Goal: Transaction & Acquisition: Purchase product/service

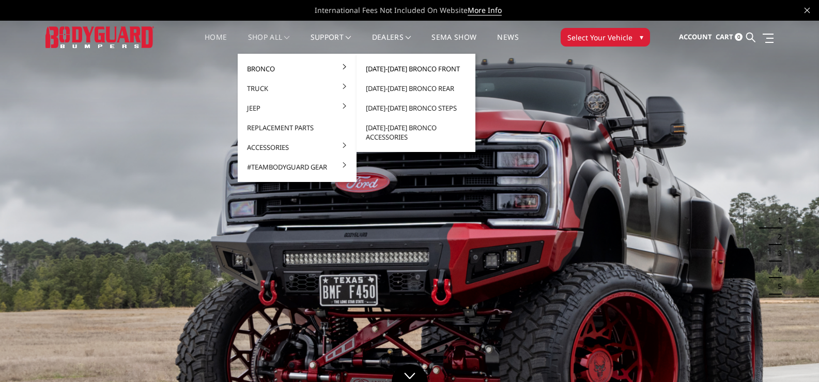
click at [395, 66] on link "[DATE]-[DATE] Bronco Front" at bounding box center [416, 69] width 111 height 20
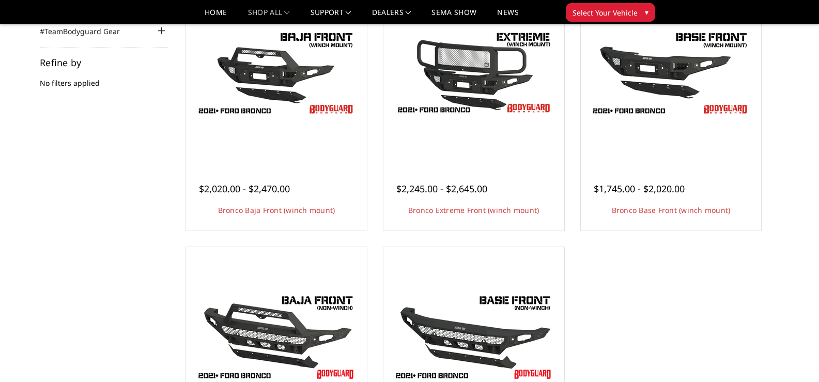
scroll to position [179, 0]
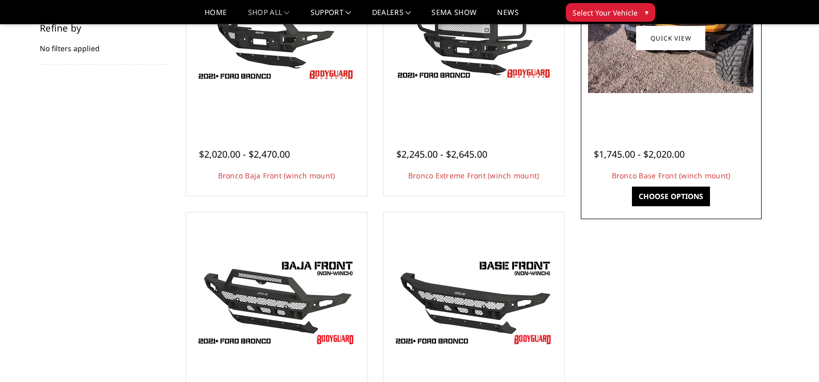
click at [667, 190] on link "Choose Options" at bounding box center [671, 196] width 78 height 20
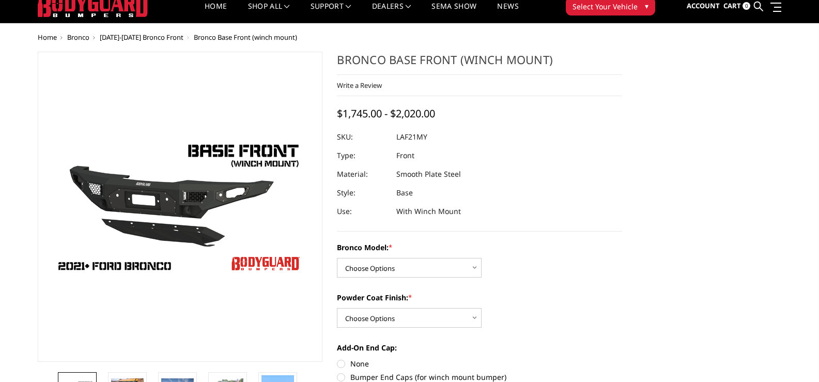
scroll to position [41, 0]
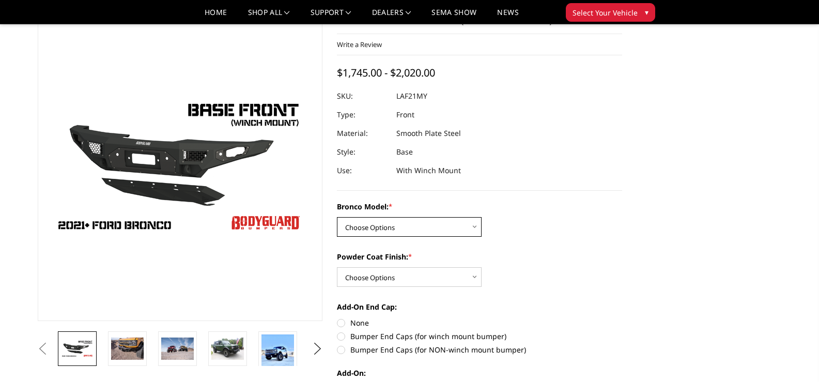
click at [474, 228] on select "Choose Options Base/Badlands/Wildtrak/etc. Raptor" at bounding box center [409, 227] width 145 height 20
select select "4008"
click at [337, 217] on select "Choose Options Base/Badlands/Wildtrak/etc. Raptor" at bounding box center [409, 227] width 145 height 20
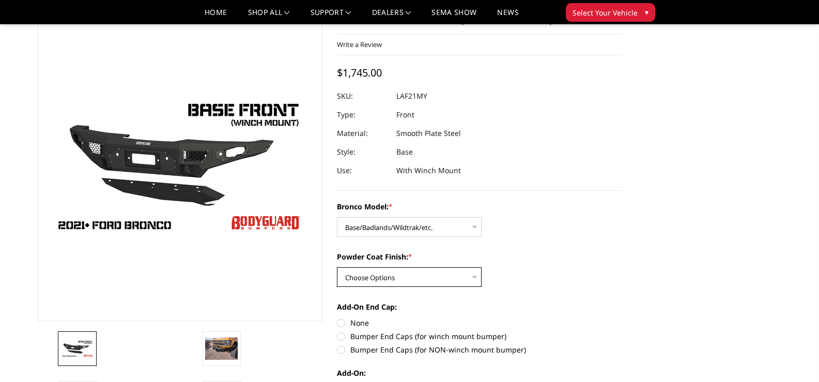
click at [476, 276] on select "Choose Options Bare Metal Textured Black Powder Coat" at bounding box center [409, 277] width 145 height 20
select select "4011"
click at [337, 267] on select "Choose Options Bare Metal Textured Black Powder Coat" at bounding box center [409, 277] width 145 height 20
click at [341, 338] on label "Bumper End Caps (for winch mount bumper)" at bounding box center [479, 336] width 285 height 11
click at [622, 318] on input "Bumper End Caps (for winch mount bumper)" at bounding box center [622, 317] width 1 height 1
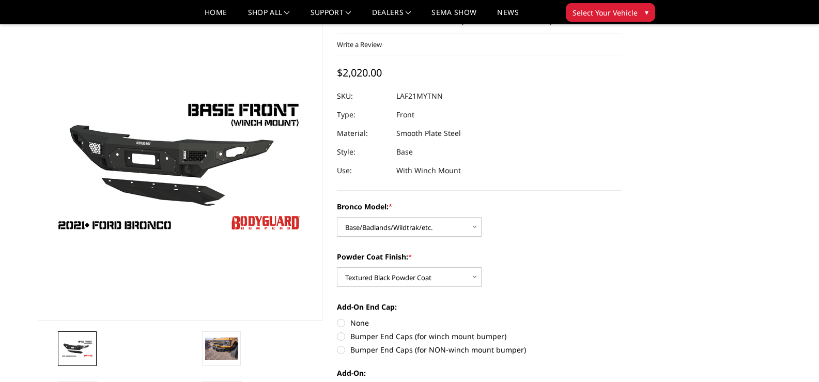
radio input "true"
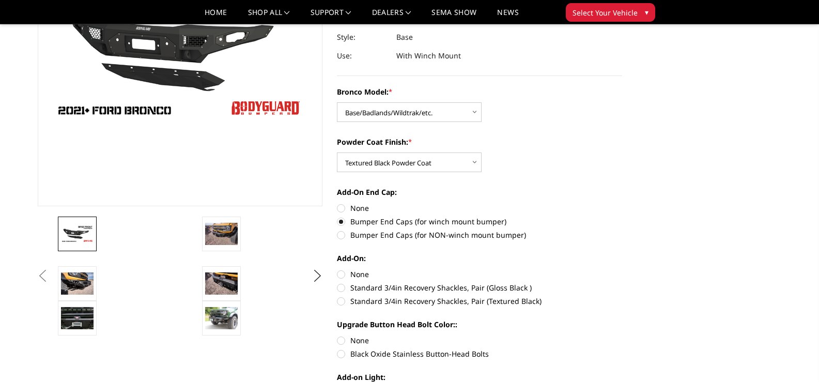
scroll to position [165, 0]
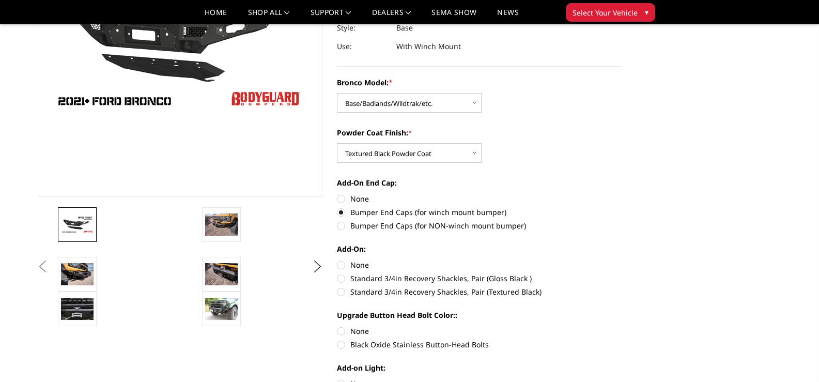
click at [341, 281] on label "Standard 3/4in Recovery Shackles, Pair (Gloss Black )" at bounding box center [479, 278] width 285 height 11
click at [622, 260] on input "Standard 3/4in Recovery Shackles, Pair (Gloss Black )" at bounding box center [622, 259] width 1 height 1
radio input "true"
click at [341, 349] on label "Black Oxide Stainless Button-Head Bolts" at bounding box center [479, 344] width 285 height 11
click at [622, 326] on input "Black Oxide Stainless Button-Head Bolts" at bounding box center [622, 325] width 1 height 1
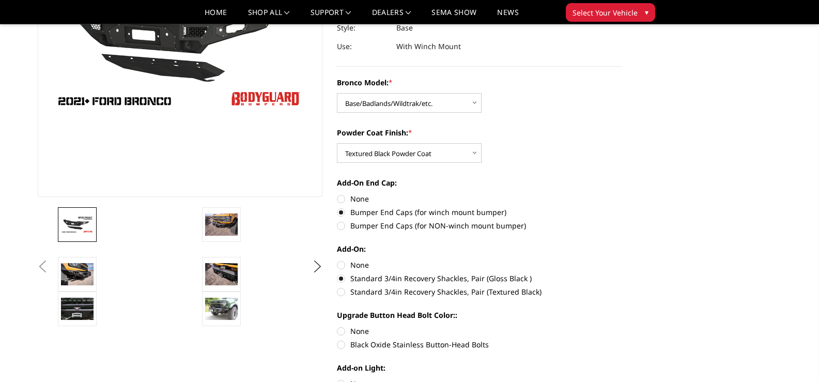
radio input "true"
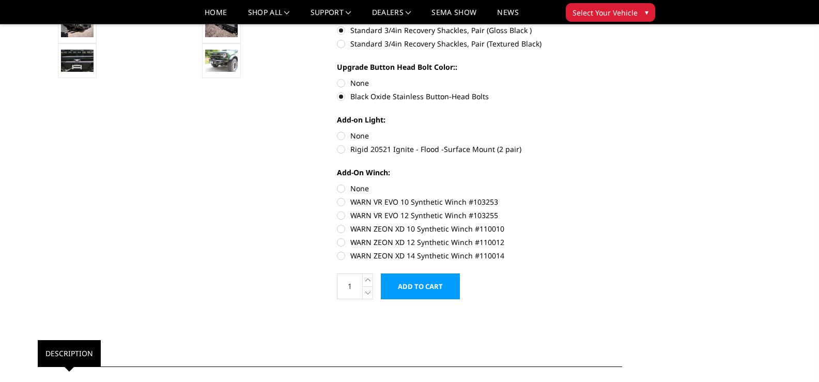
scroll to position [434, 0]
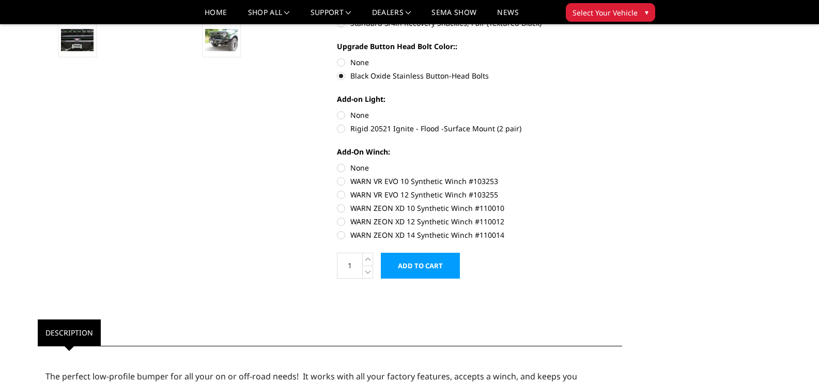
click at [342, 127] on label "Rigid 20521 Ignite - Flood -Surface Mount (2 pair)" at bounding box center [479, 128] width 285 height 11
click at [622, 110] on input "Rigid 20521 Ignite - Flood -Surface Mount (2 pair)" at bounding box center [622, 110] width 1 height 1
radio input "true"
click at [340, 234] on label "WARN ZEON XD 14 Synthetic Winch #110014" at bounding box center [479, 234] width 285 height 11
click at [622, 216] on input "WARN ZEON XD 14 Synthetic Winch #110014" at bounding box center [622, 216] width 1 height 1
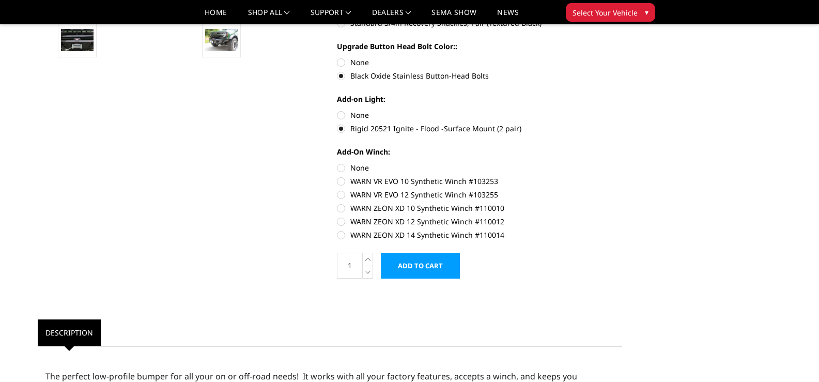
radio input "true"
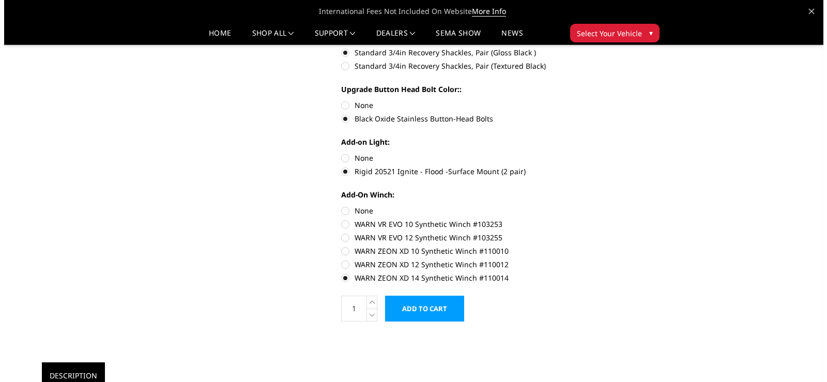
scroll to position [388, 0]
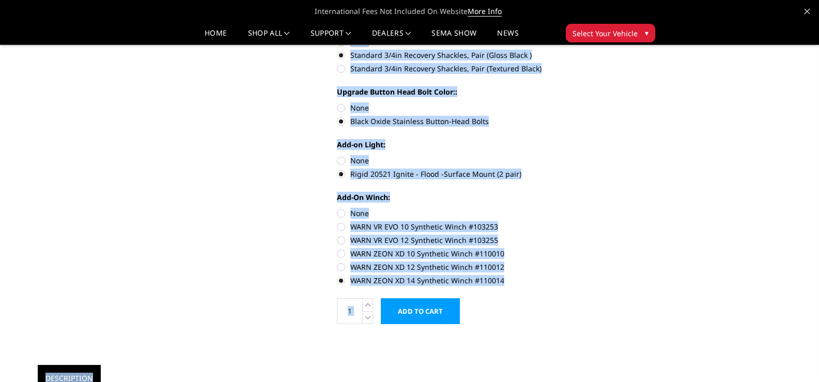
drag, startPoint x: 470, startPoint y: 365, endPoint x: 464, endPoint y: 369, distance: 7.7
click at [465, 369] on div "Previous" at bounding box center [329, 348] width 599 height 1368
click at [608, 317] on form "Bronco Model: * Choose Options Base/Badlands/Wildtrak/etc. Raptor Powder Coat F…" at bounding box center [479, 89] width 285 height 470
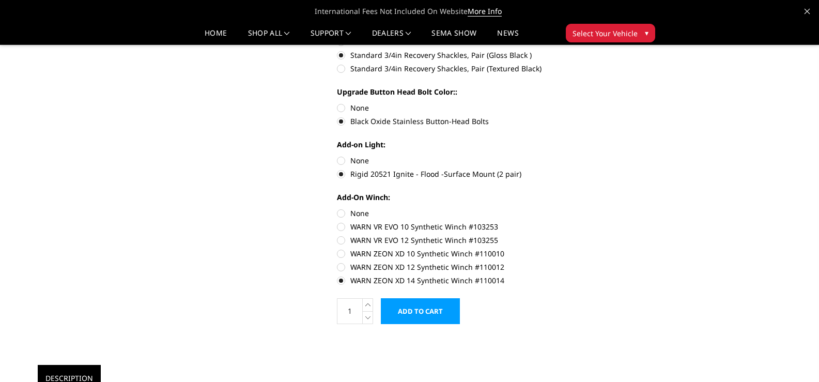
click at [431, 308] on input "Add to Cart" at bounding box center [420, 311] width 79 height 26
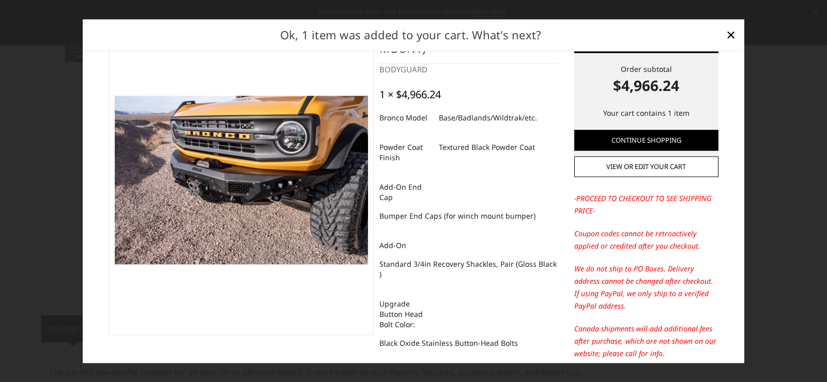
scroll to position [43, 0]
click at [728, 146] on div "Proceed to checkout Order subtotal $4,966.24 Your cart contains 1 item Continue…" at bounding box center [413, 207] width 661 height 312
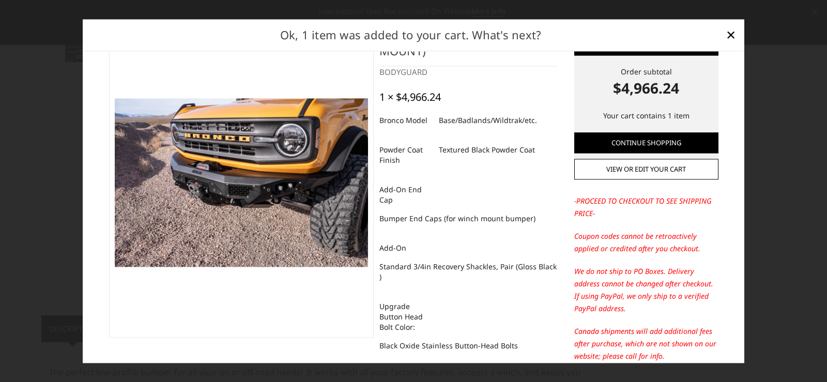
scroll to position [46, 0]
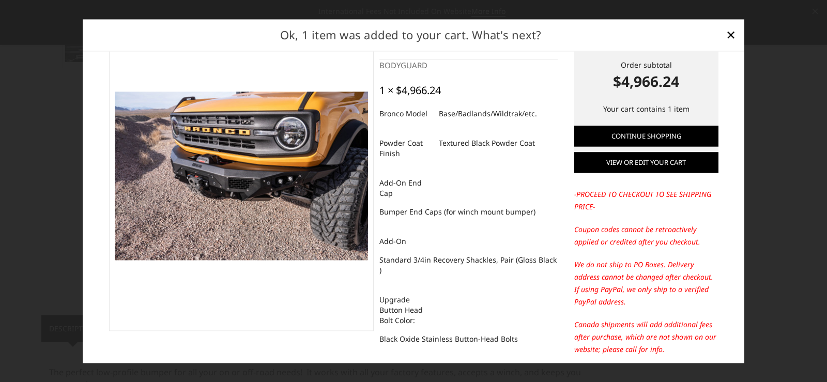
click at [634, 164] on link "View or edit your cart" at bounding box center [646, 162] width 144 height 21
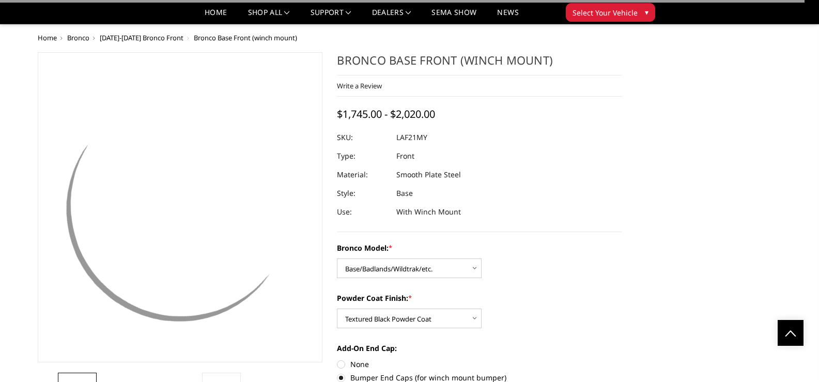
select select "4008"
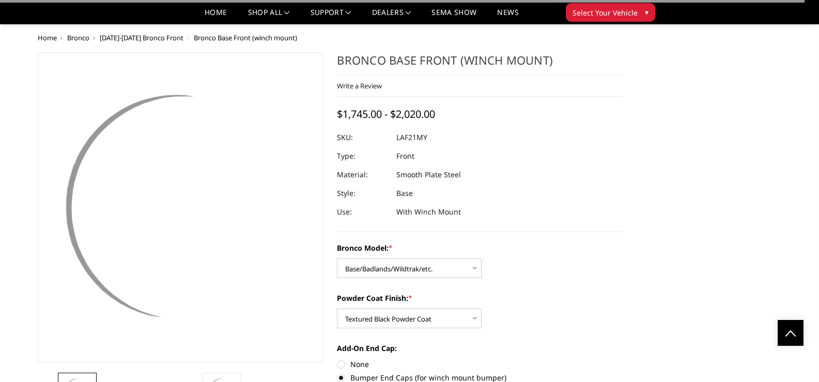
select select "4011"
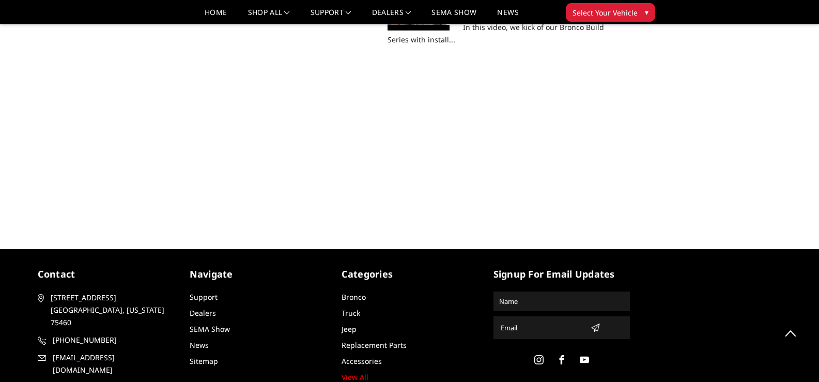
scroll to position [438, 0]
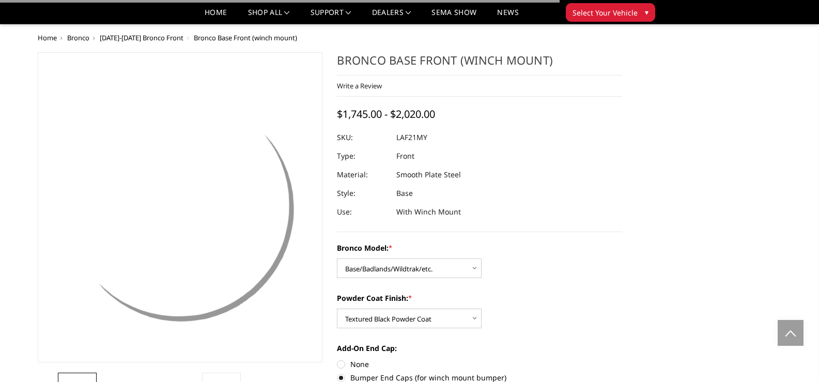
select select "4008"
select select "4011"
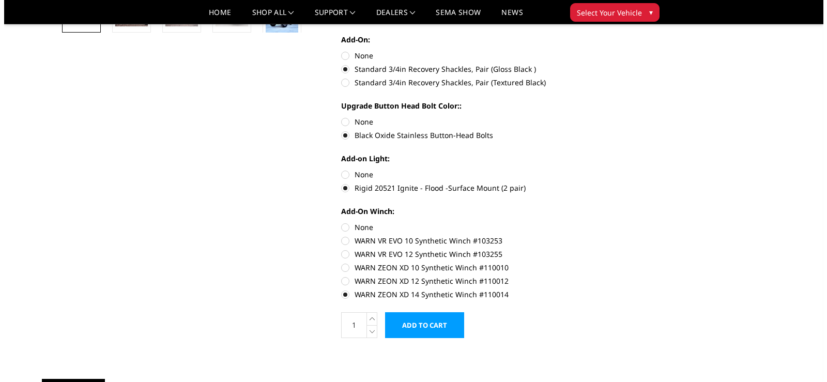
scroll to position [355, 0]
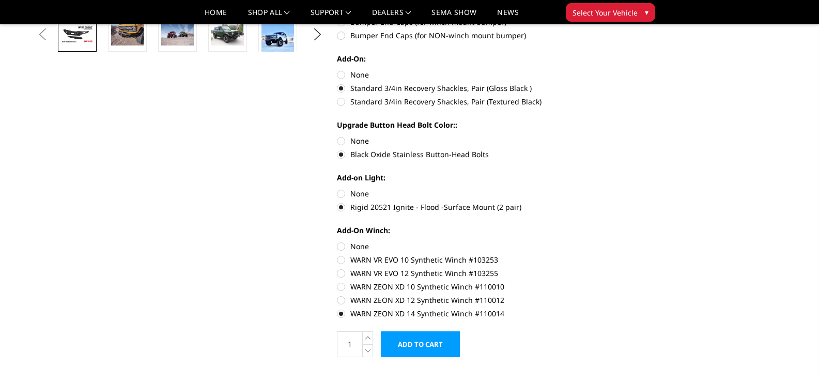
click at [343, 249] on label "None" at bounding box center [479, 246] width 285 height 11
click at [337, 241] on input "None" at bounding box center [337, 241] width 1 height 1
radio input "true"
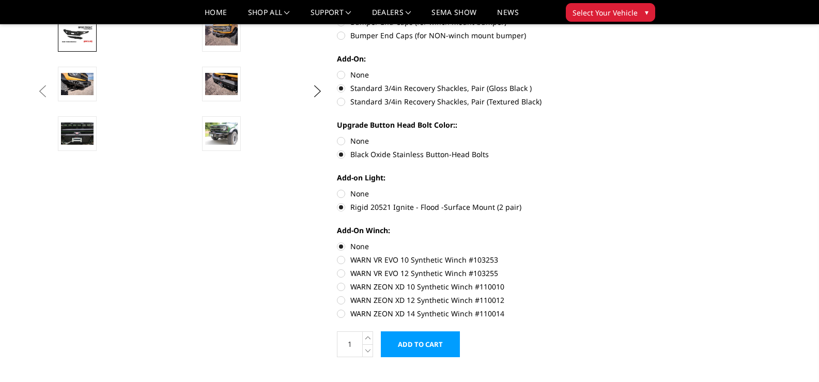
click at [428, 341] on input "Add to Cart" at bounding box center [420, 344] width 79 height 26
